Goal: Task Accomplishment & Management: Use online tool/utility

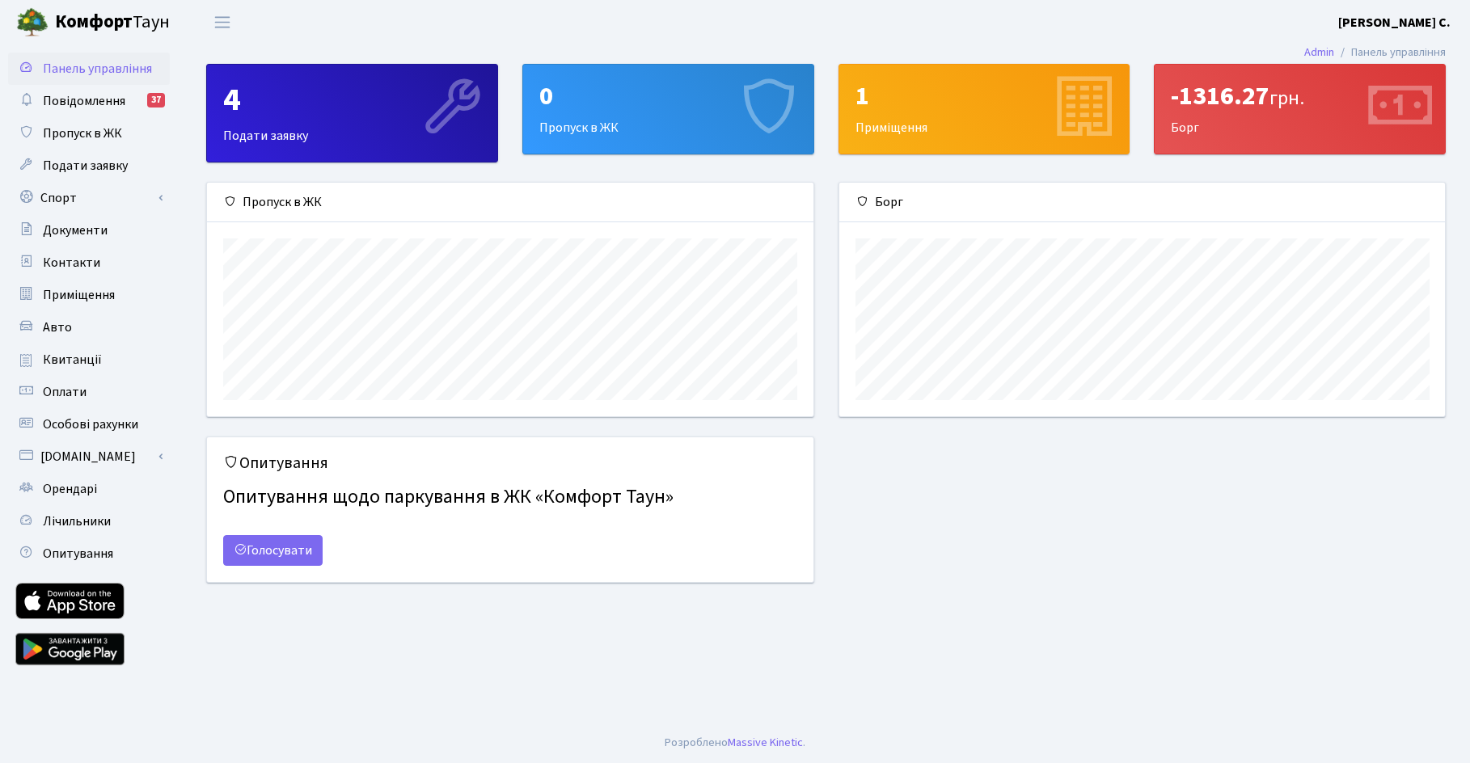
scroll to position [234, 605]
click at [92, 517] on span "Лічильники" at bounding box center [77, 522] width 68 height 18
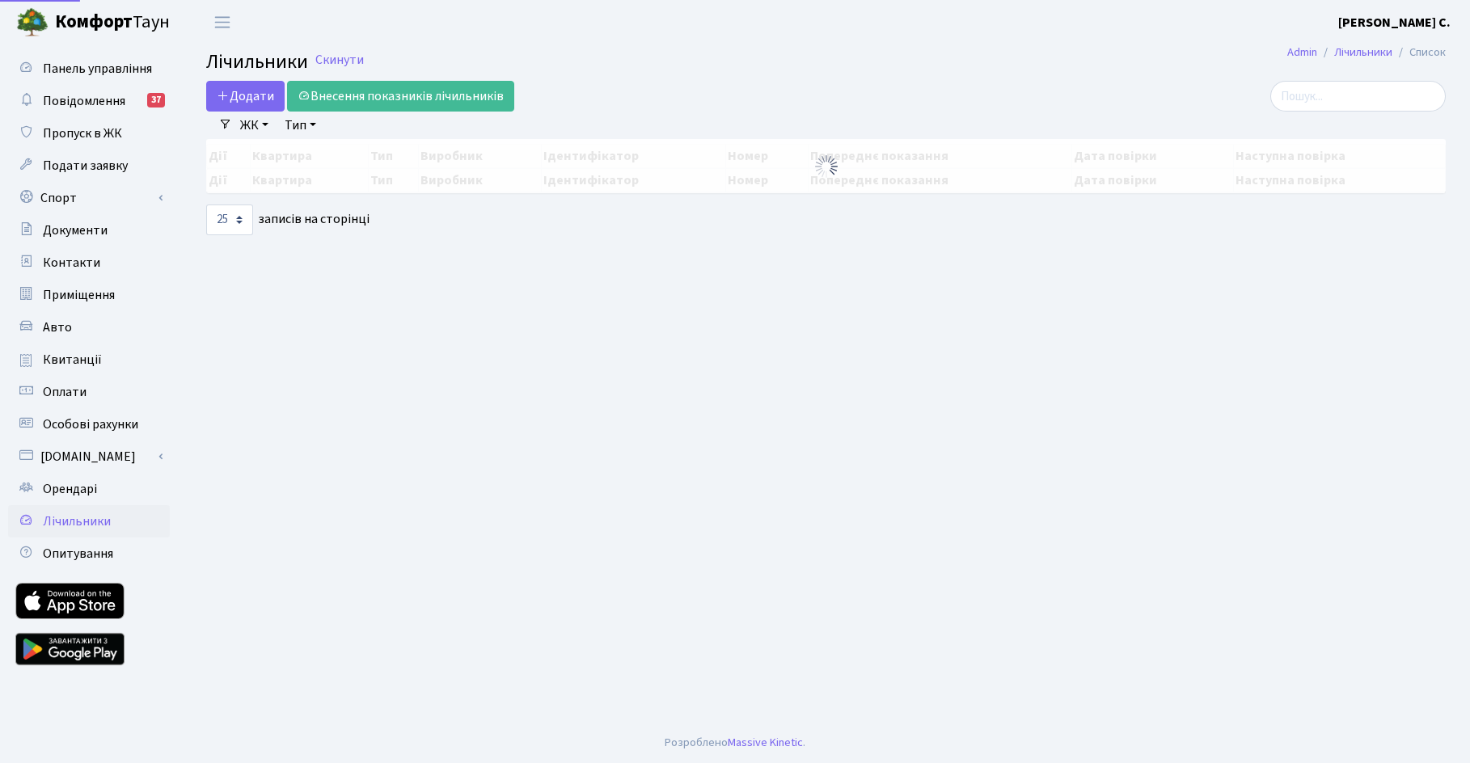
select select "25"
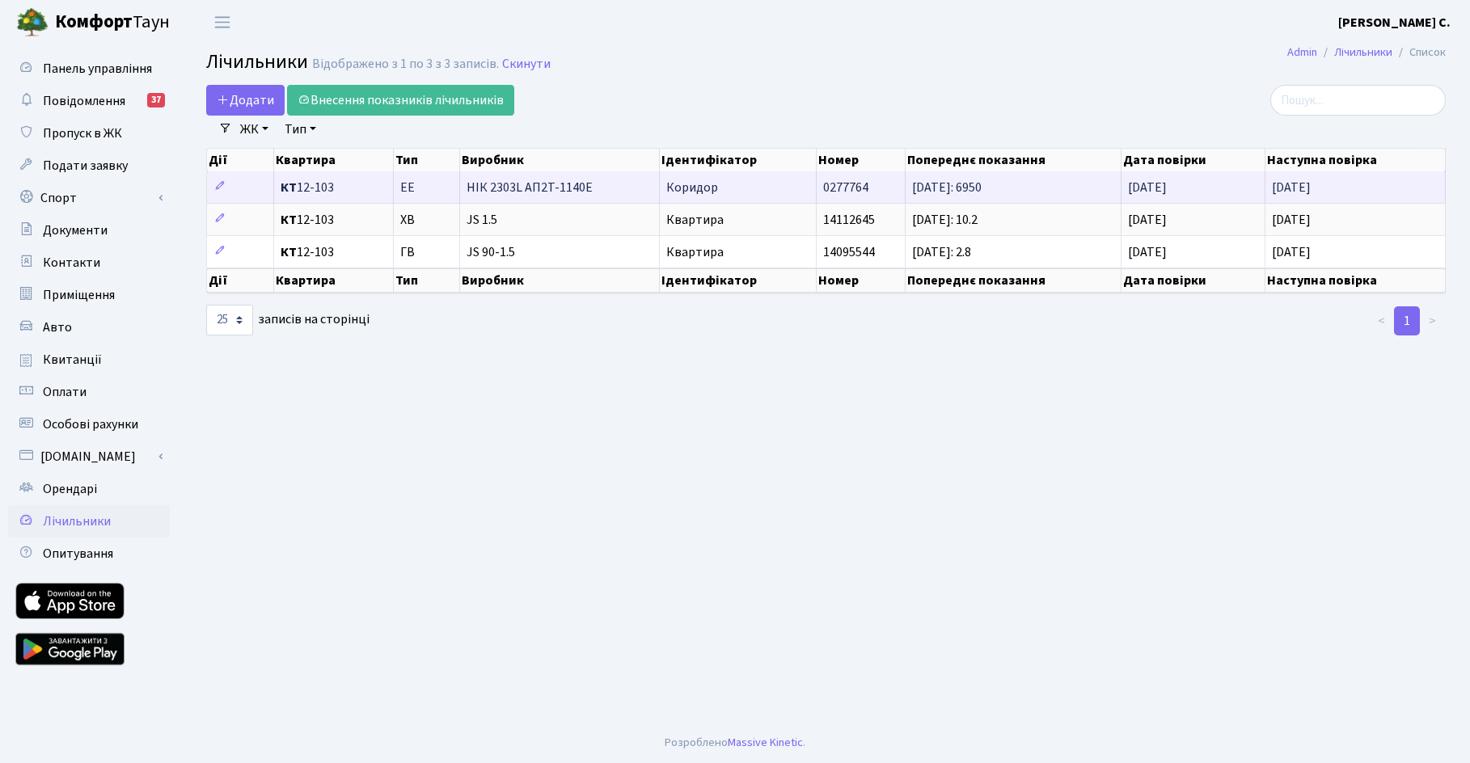
click at [710, 188] on span "Коридор" at bounding box center [692, 188] width 52 height 18
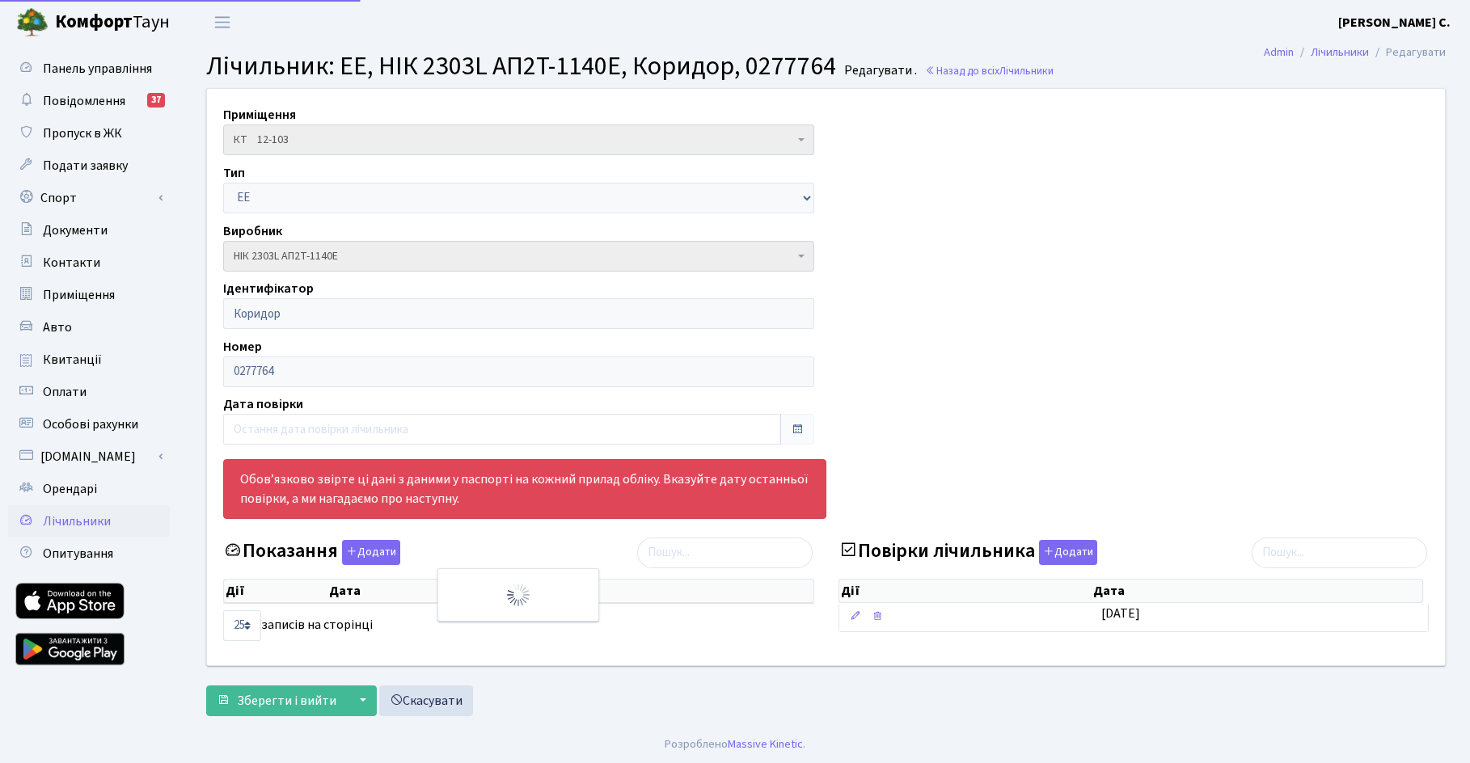
select select "25"
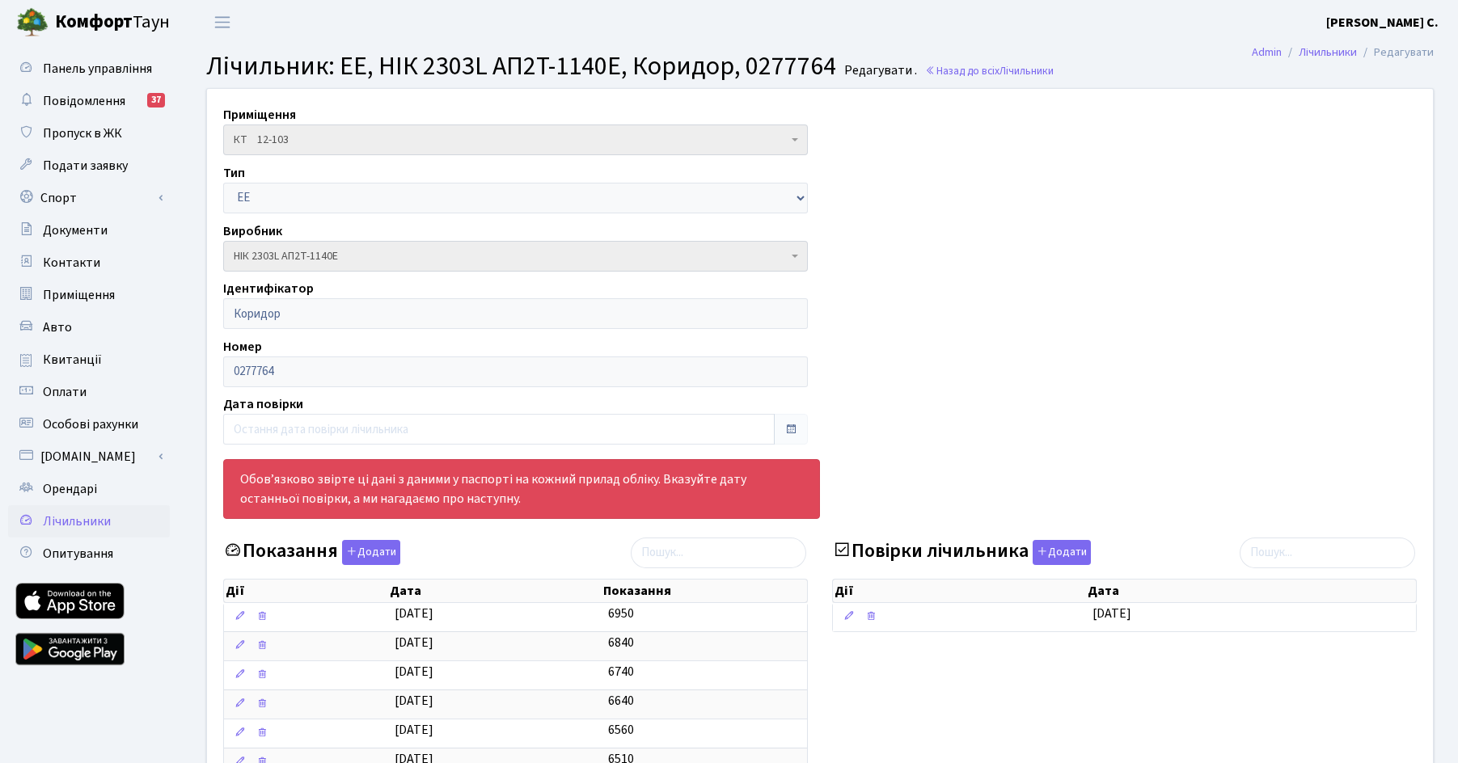
scroll to position [162, 0]
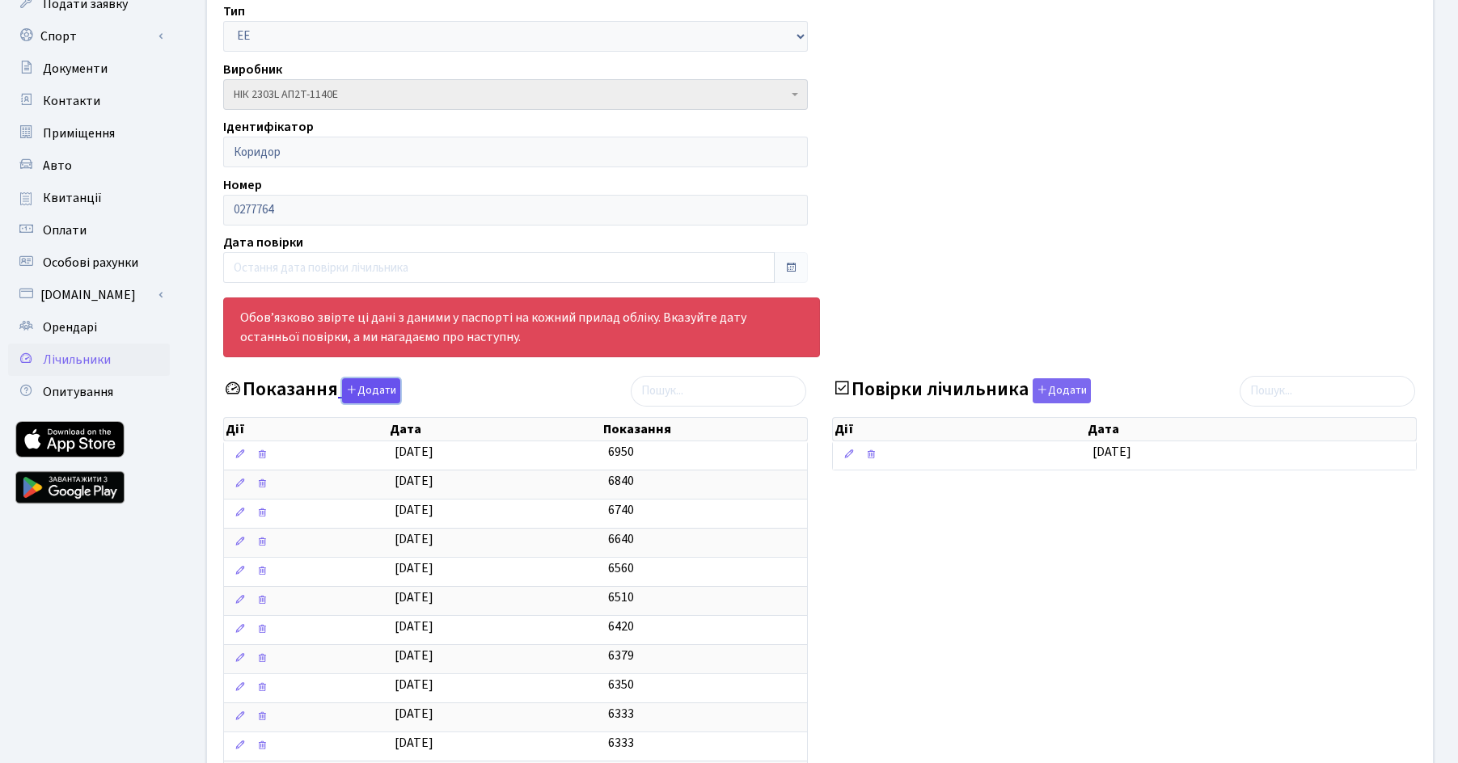
click at [365, 385] on button "Додати" at bounding box center [371, 390] width 58 height 25
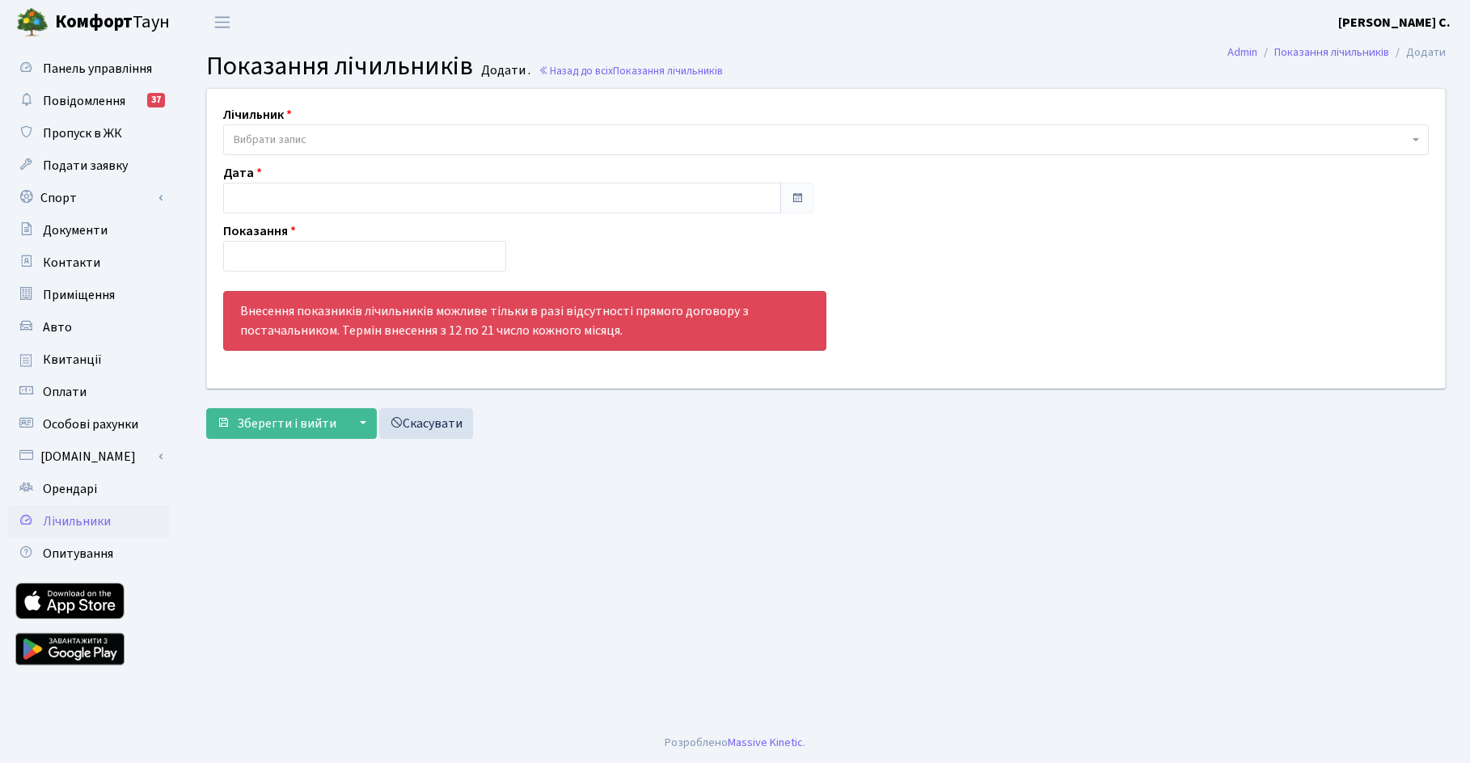
click at [1416, 136] on span at bounding box center [1417, 139] width 3 height 31
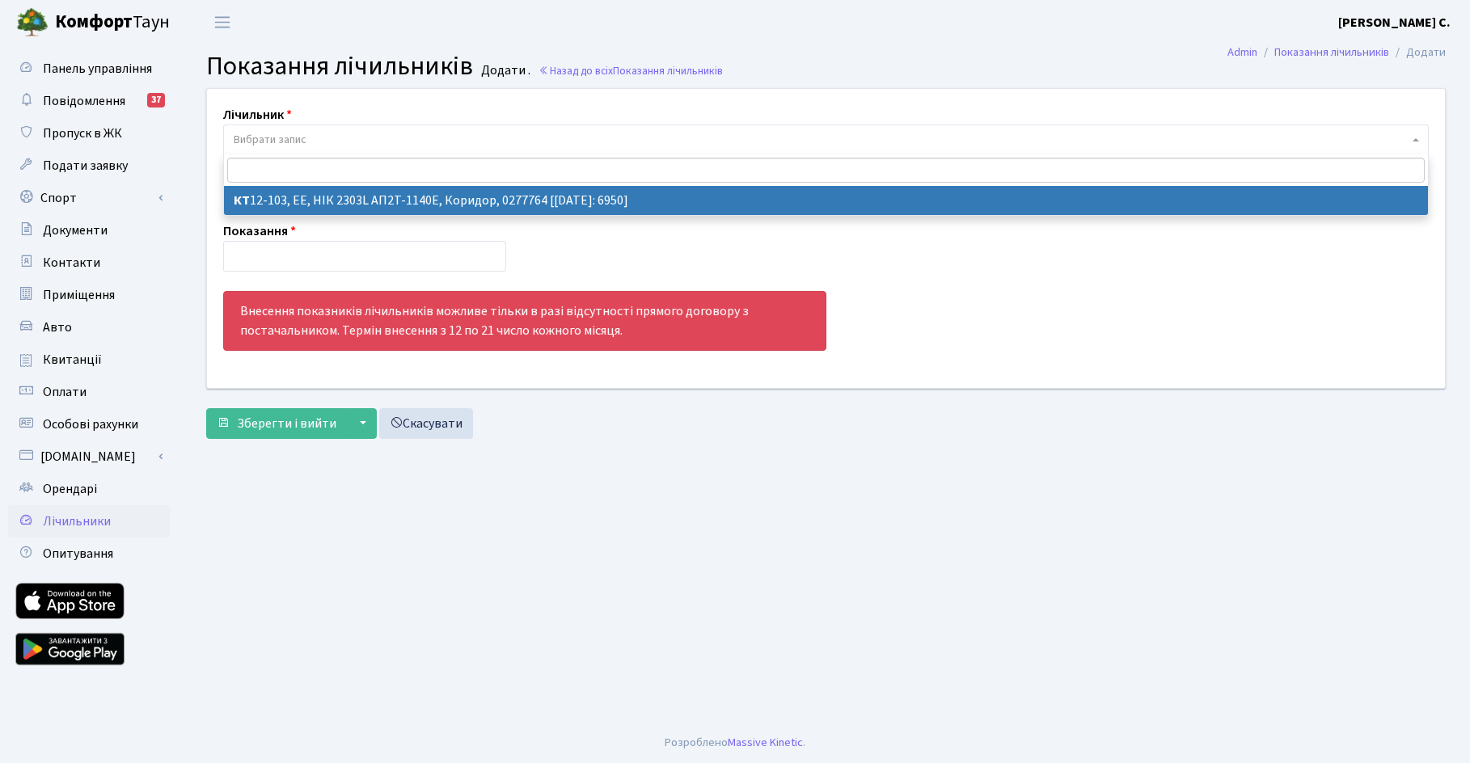
select select "6649"
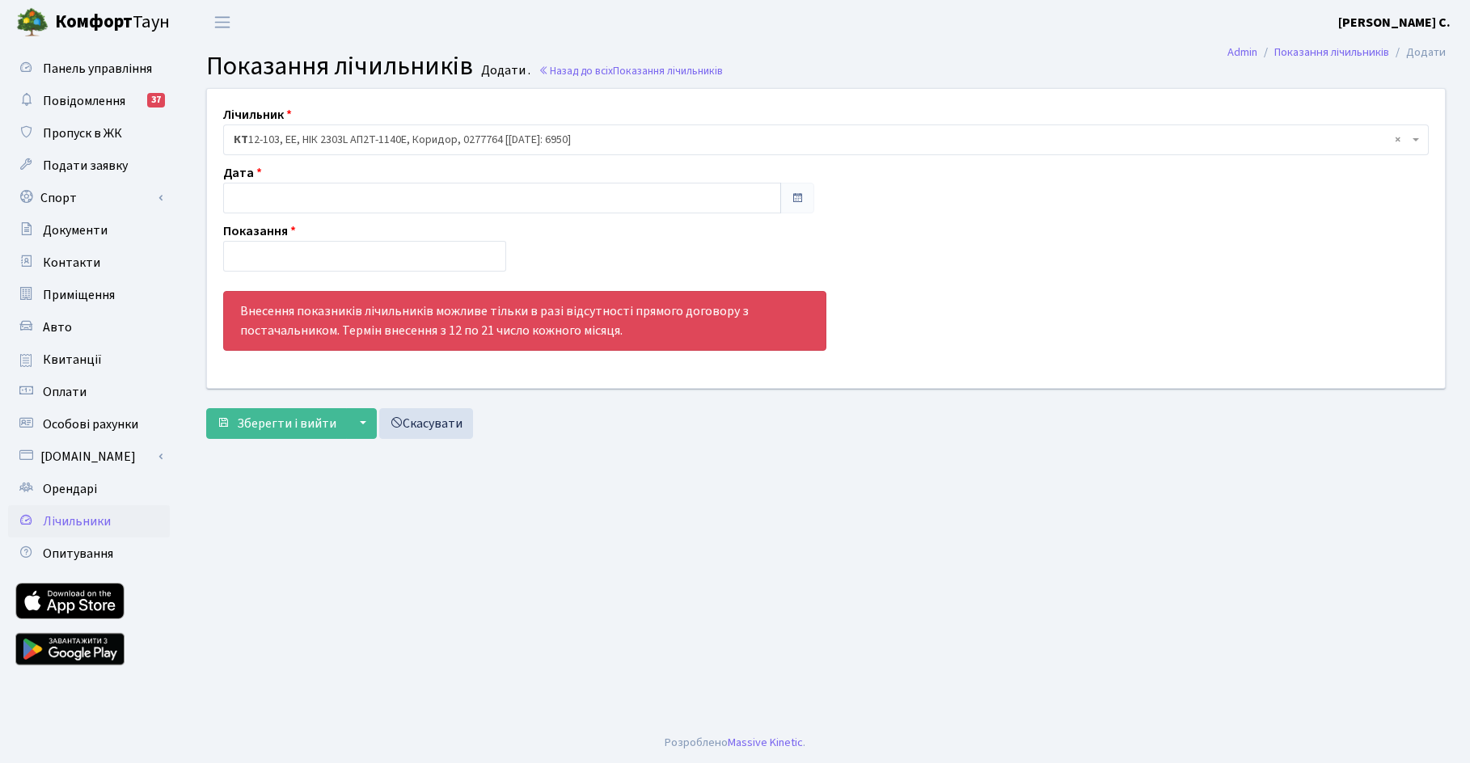
click at [796, 196] on span at bounding box center [797, 198] width 13 height 13
click at [748, 194] on input "text" at bounding box center [502, 198] width 558 height 31
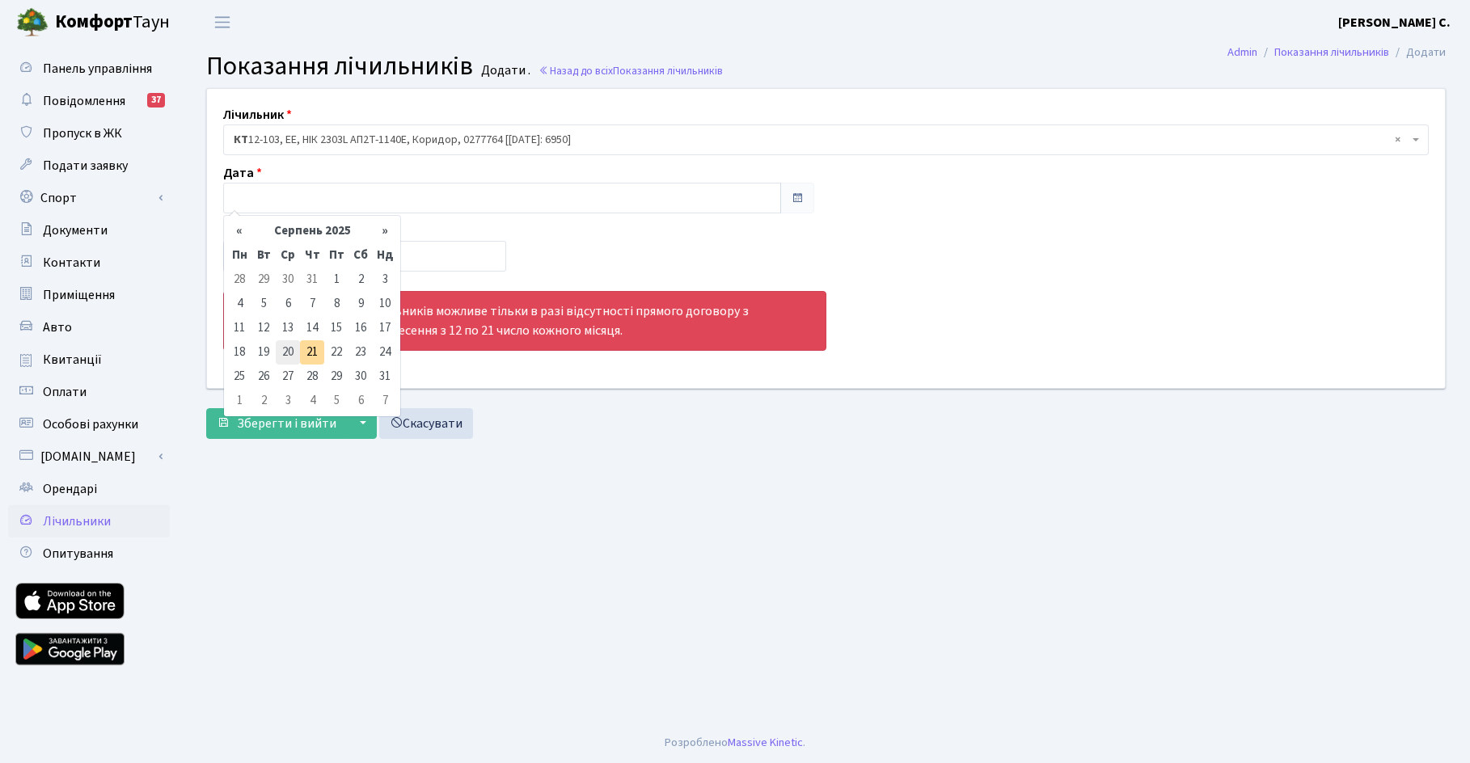
click at [285, 348] on td "20" at bounding box center [288, 352] width 24 height 24
type input "20.08.2025"
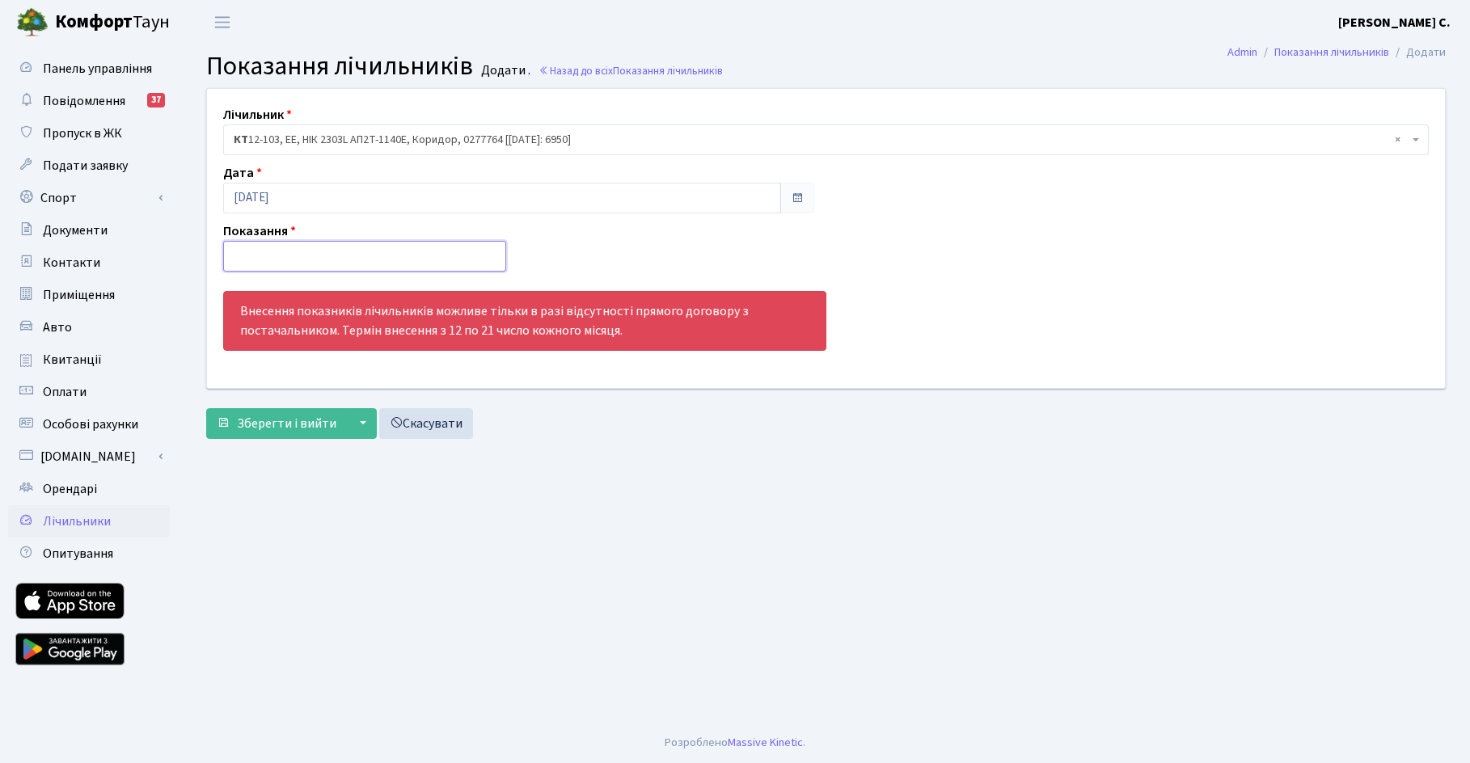
click at [283, 253] on input "number" at bounding box center [364, 256] width 283 height 31
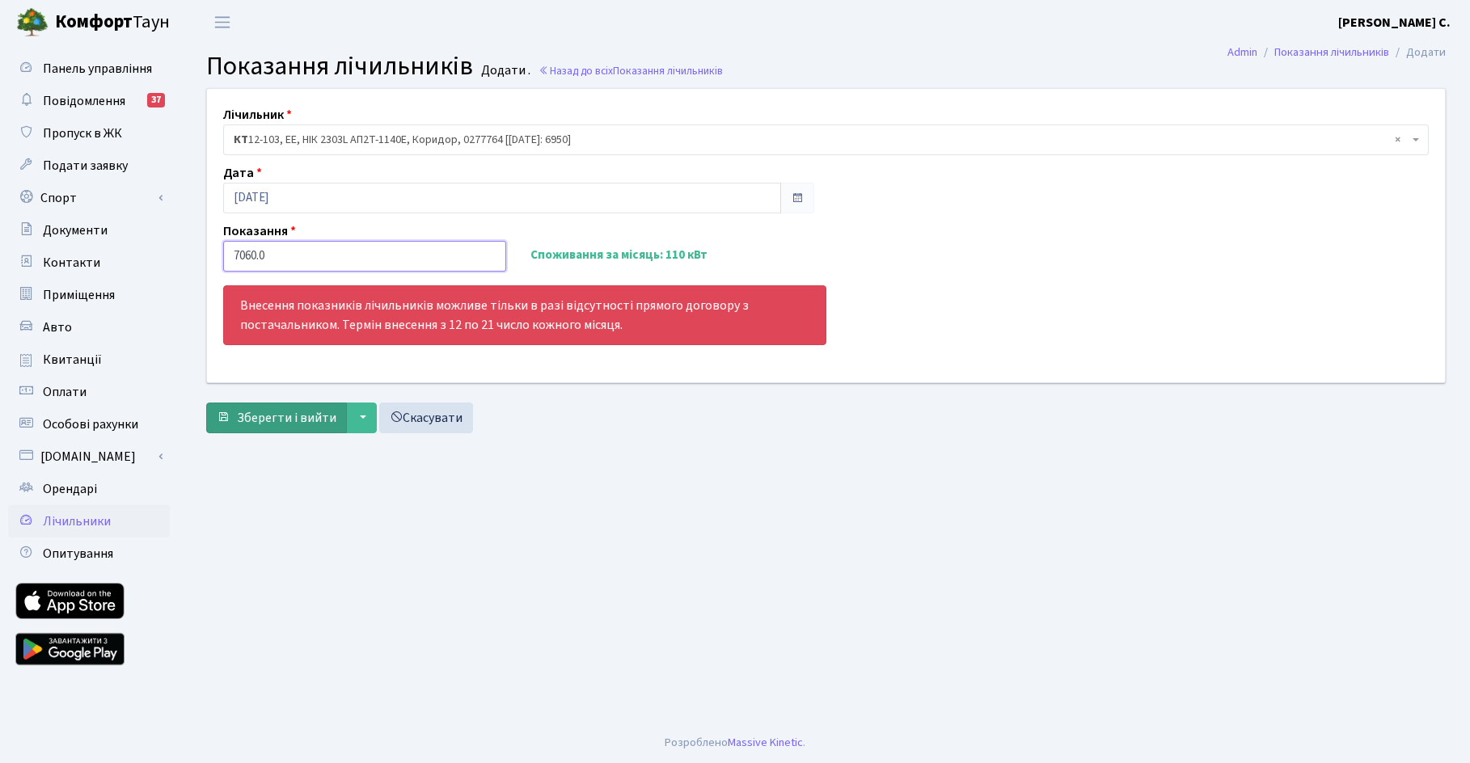
type input "7060.0"
click at [315, 416] on span "Зберегти і вийти" at bounding box center [286, 418] width 99 height 18
click at [64, 359] on span "Квитанції" at bounding box center [72, 360] width 59 height 18
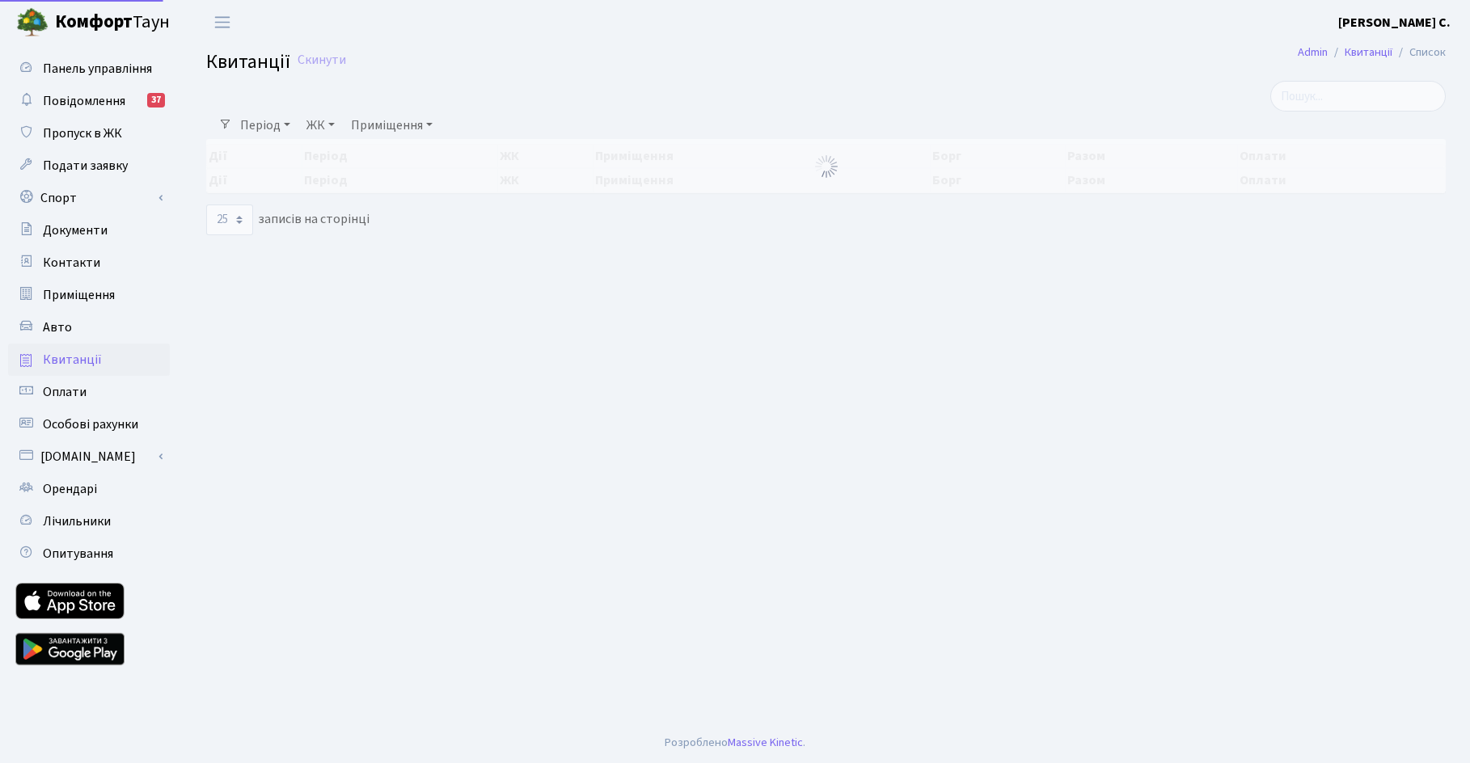
select select "25"
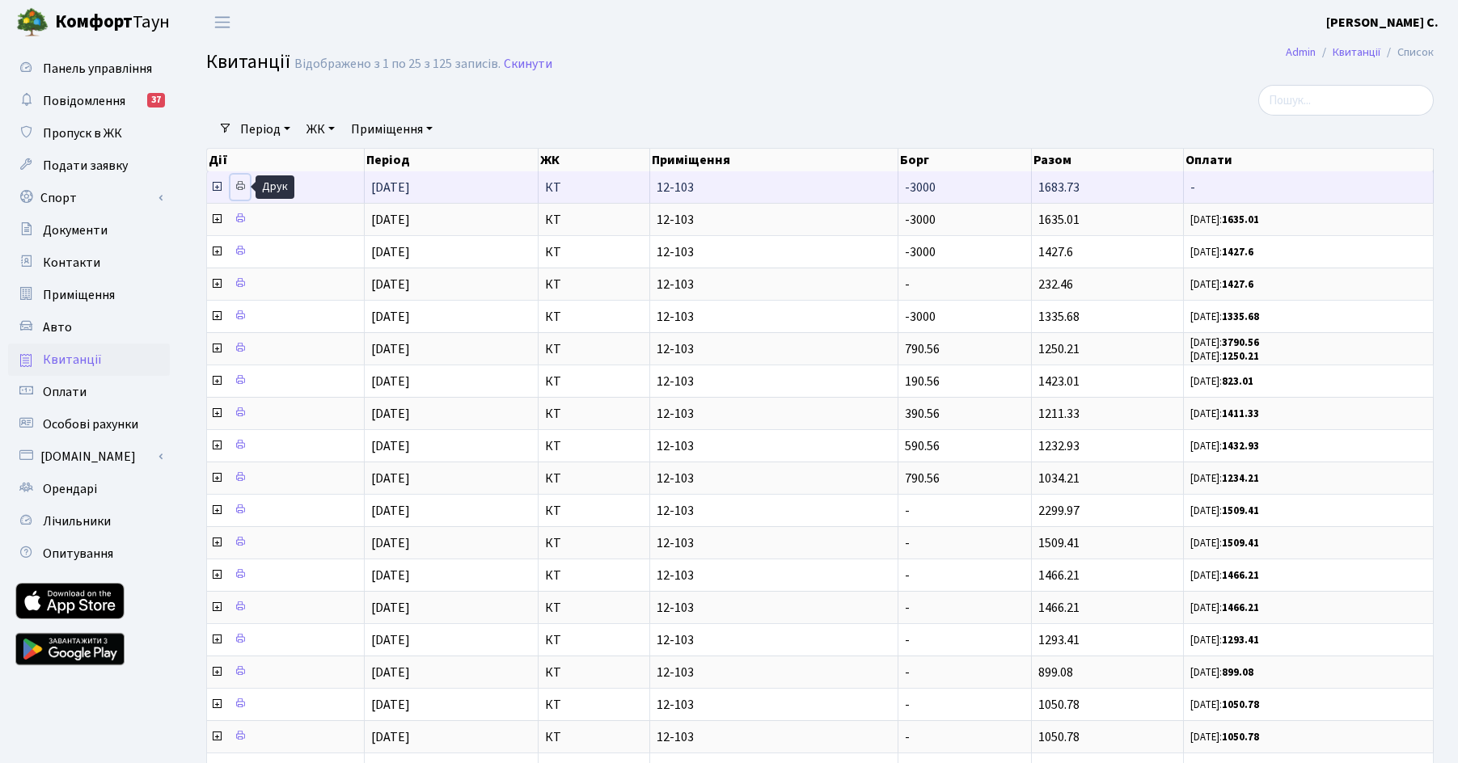
click at [240, 186] on icon at bounding box center [239, 185] width 11 height 11
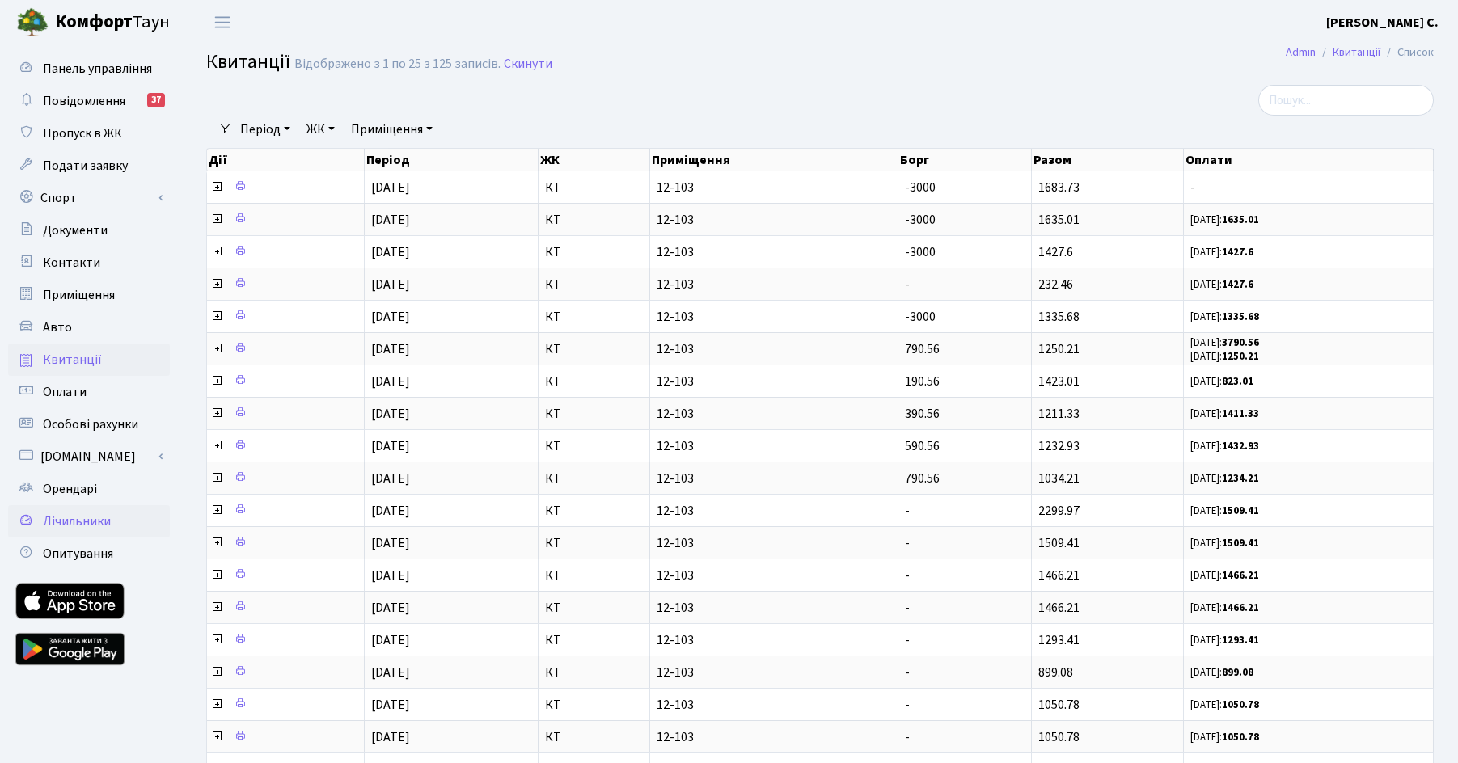
click at [89, 520] on span "Лічильники" at bounding box center [77, 522] width 68 height 18
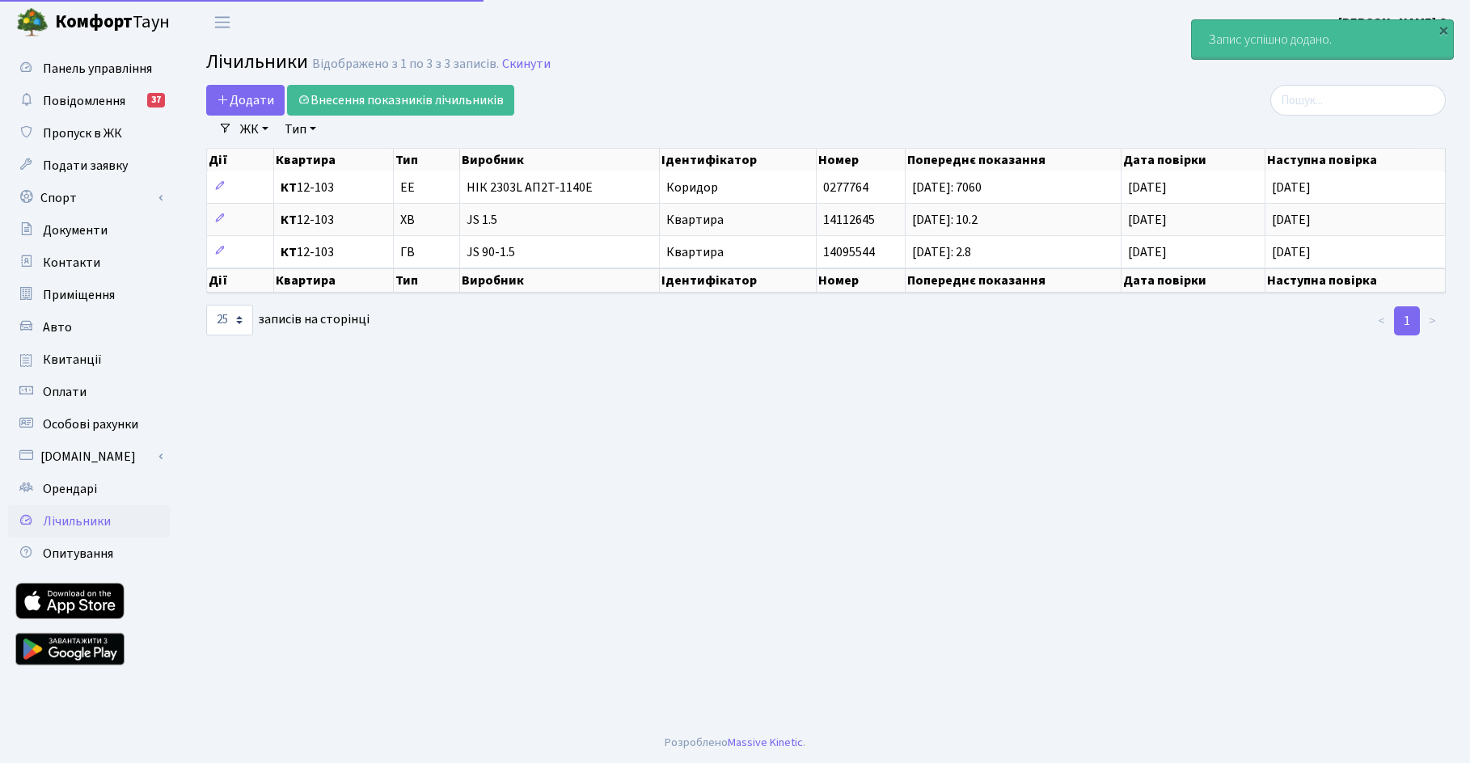
select select "25"
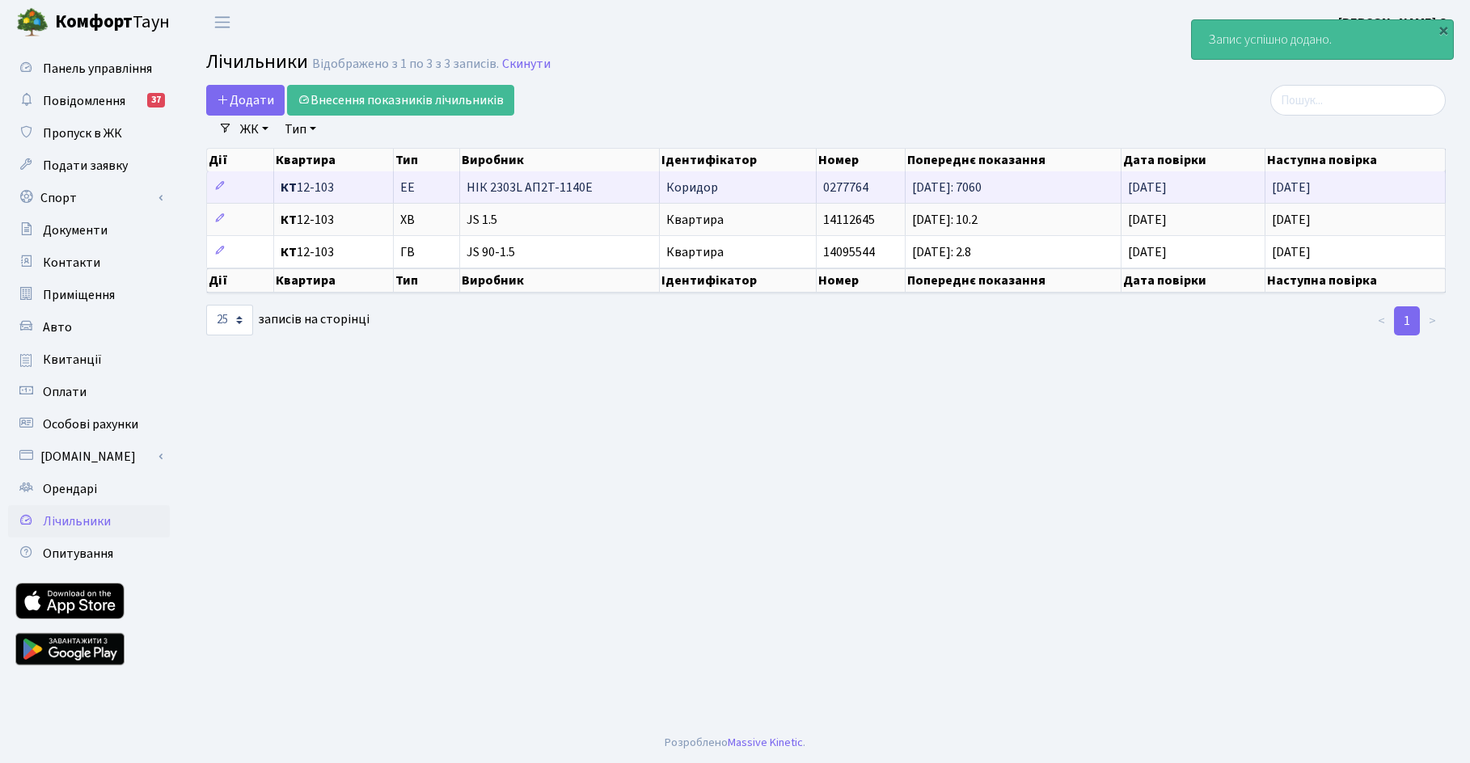
click at [582, 184] on span "НІК 2303L АП2Т-1140E" at bounding box center [559, 187] width 186 height 13
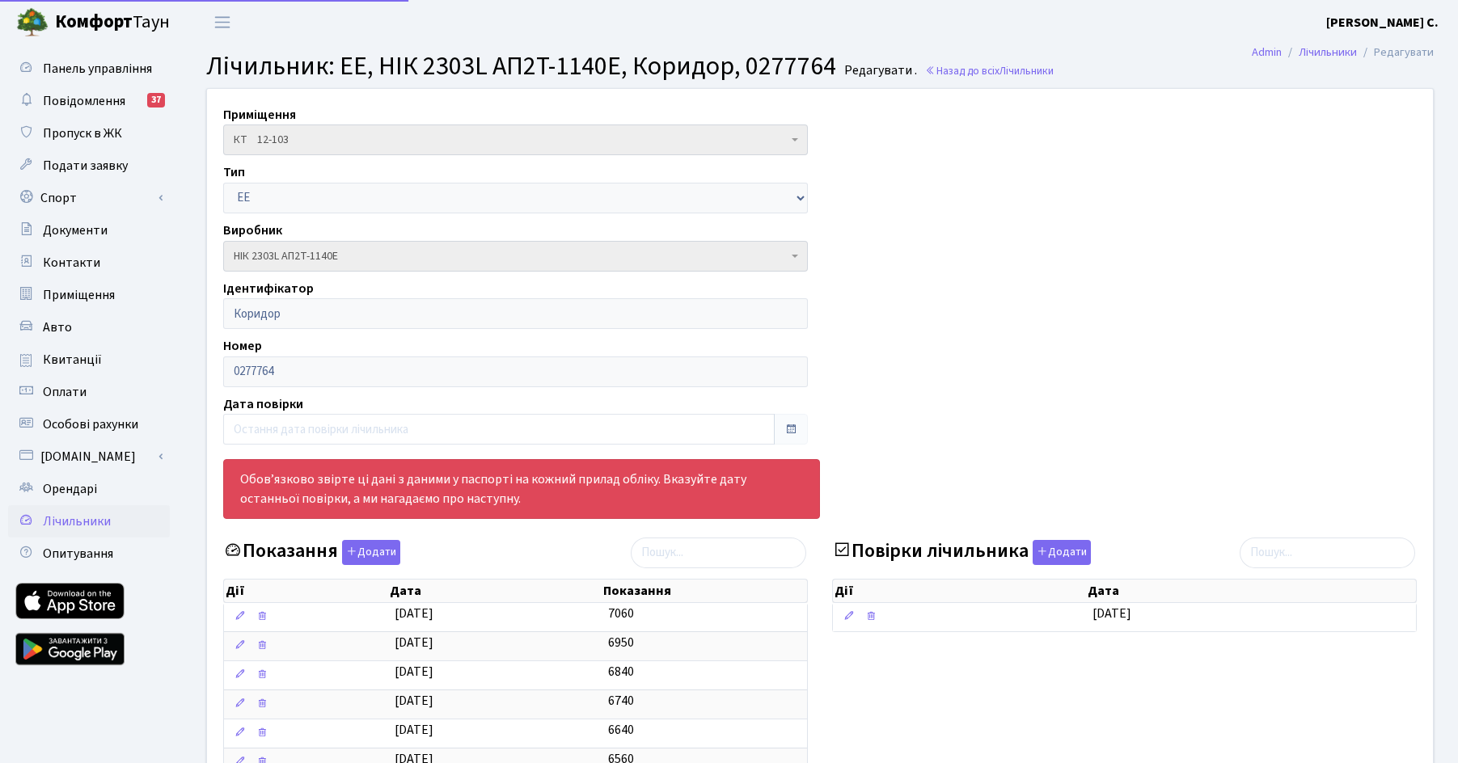
select select "25"
